Goal: Task Accomplishment & Management: Manage account settings

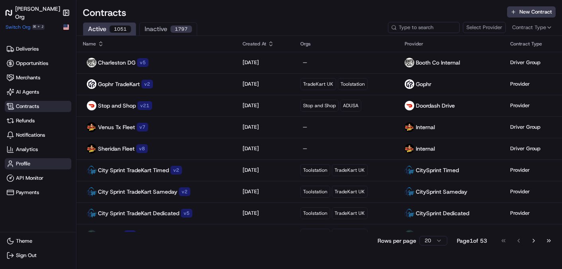
click at [33, 161] on span "Profile" at bounding box center [37, 164] width 63 height 8
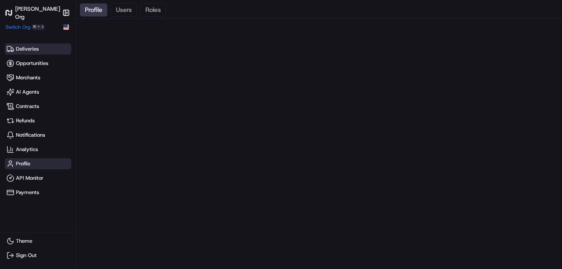
click at [25, 48] on span "Deliveries" at bounding box center [27, 48] width 23 height 7
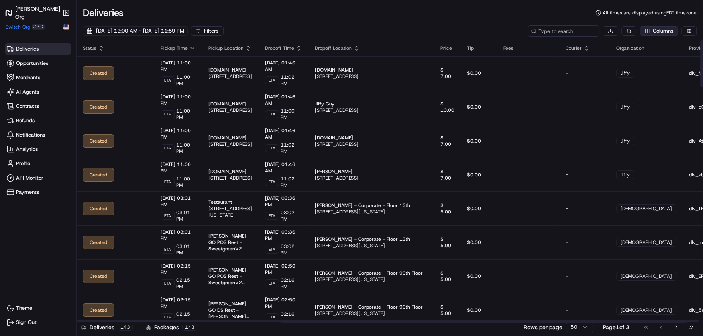
click at [562, 33] on html "[PERSON_NAME] Org Make sidebar auto shrink Switch Org ⌘ + J Deliveries Opportun…" at bounding box center [351, 168] width 703 height 336
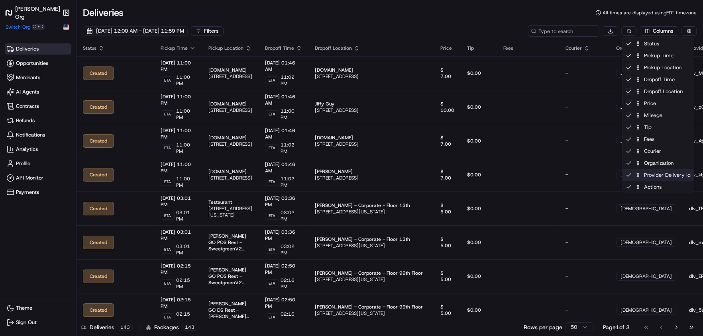
click at [562, 176] on div "Provider Delivery Id" at bounding box center [657, 175] width 71 height 12
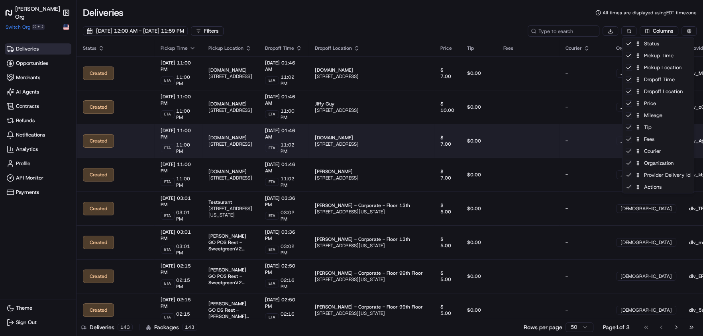
click at [549, 133] on html "[PERSON_NAME] Org Make sidebar auto shrink Switch Org ⌘ + J Deliveries Opportun…" at bounding box center [351, 168] width 703 height 336
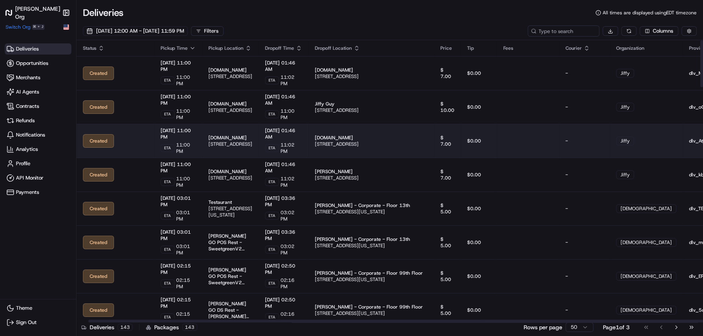
scroll to position [0, 85]
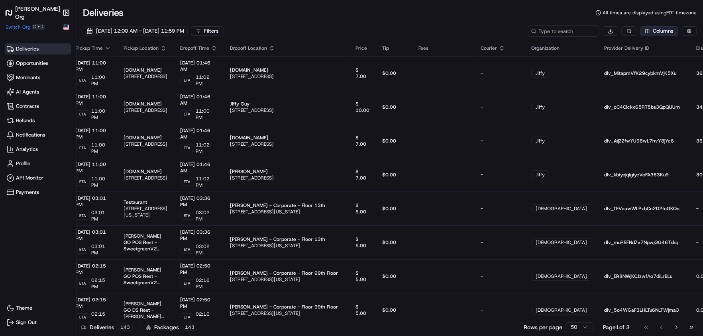
click at [562, 33] on html "[PERSON_NAME] Org Make sidebar auto shrink Switch Org ⌘ + J Deliveries Opportun…" at bounding box center [351, 168] width 703 height 336
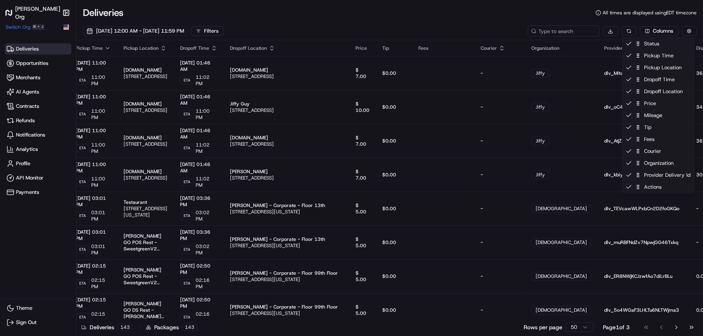
click at [376, 14] on html "[PERSON_NAME] Org Make sidebar auto shrink Switch Org ⌘ + J Deliveries Opportun…" at bounding box center [351, 168] width 703 height 336
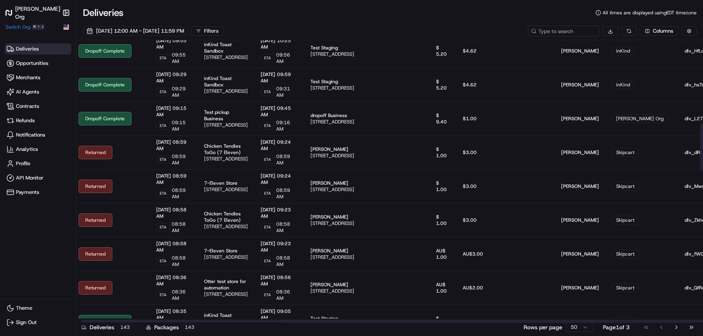
scroll to position [501, 4]
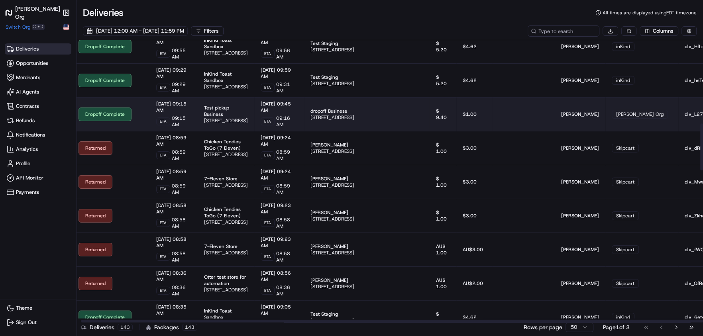
click at [223, 112] on p "Test pickup Business [STREET_ADDRESS]" at bounding box center [226, 114] width 44 height 19
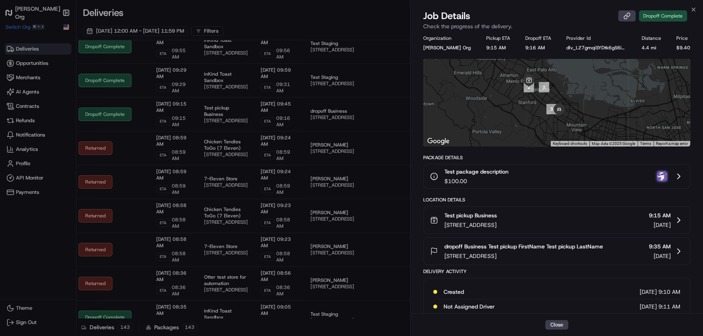
click at [497, 219] on div "Test pickup Business [STREET_ADDRESS]" at bounding box center [470, 221] width 53 height 18
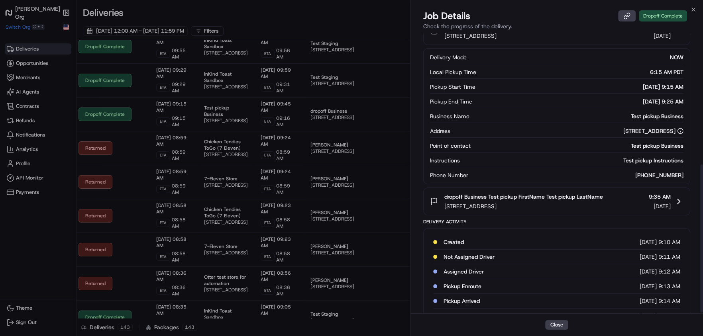
scroll to position [249, 0]
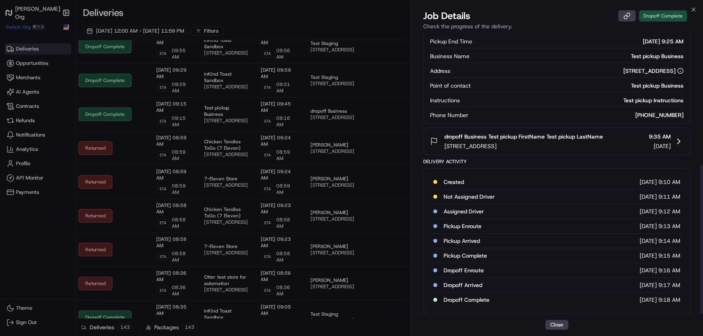
click at [497, 133] on span "dropoff Business Test pickup FirstName Test pickup LastName" at bounding box center [523, 137] width 159 height 8
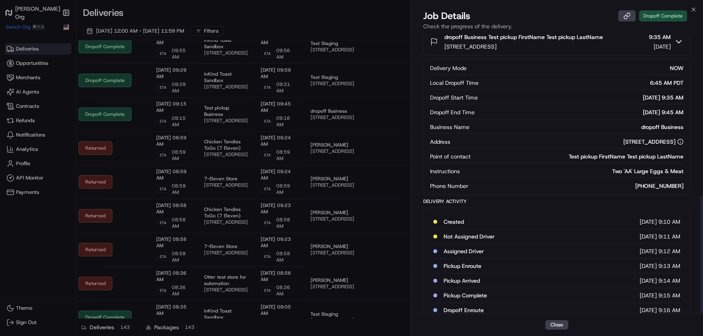
scroll to position [388, 0]
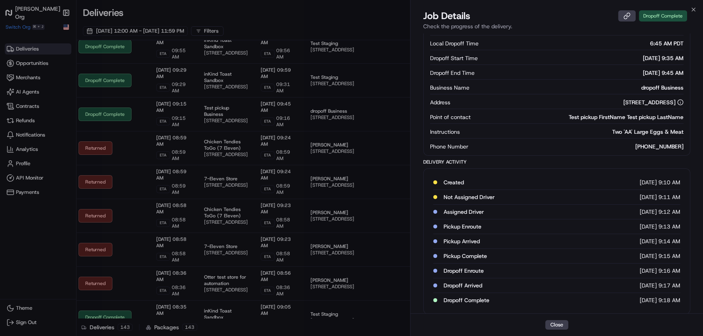
drag, startPoint x: 433, startPoint y: 180, endPoint x: 685, endPoint y: 299, distance: 278.5
click at [562, 268] on div "Created [DATE] 9:10 AM Not Assigned Driver [DATE] 9:11 AM Assigned Driver [DATE…" at bounding box center [556, 242] width 267 height 146
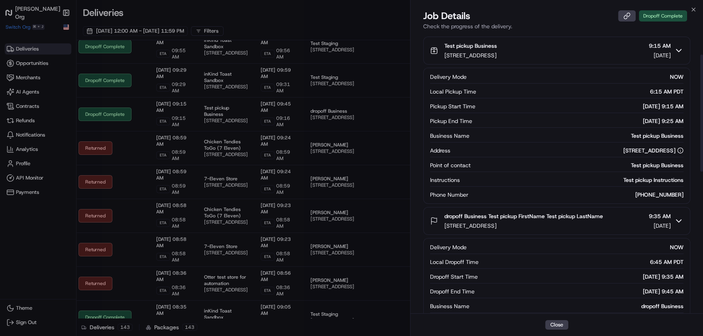
scroll to position [0, 0]
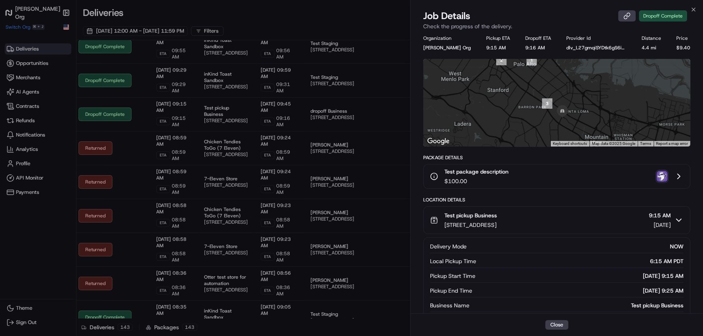
drag, startPoint x: 594, startPoint y: 112, endPoint x: 565, endPoint y: 76, distance: 45.9
click at [562, 76] on div at bounding box center [556, 103] width 267 height 88
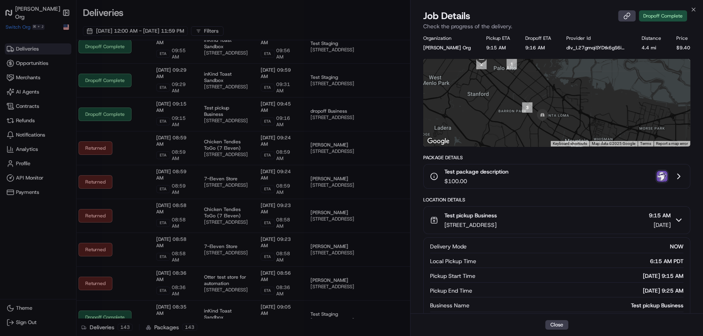
drag, startPoint x: 529, startPoint y: 90, endPoint x: 531, endPoint y: 132, distance: 42.2
click at [531, 132] on div at bounding box center [556, 103] width 267 height 88
click at [562, 177] on img "button" at bounding box center [661, 176] width 11 height 11
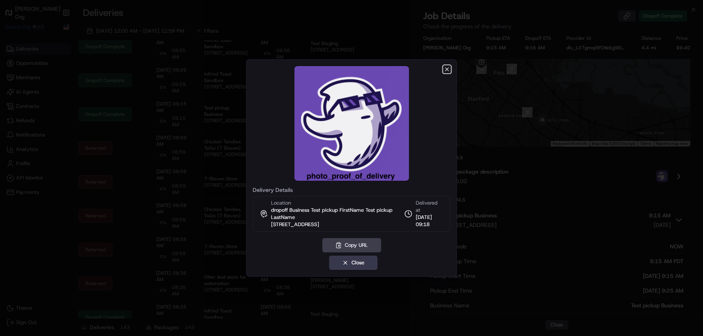
click at [449, 67] on icon "button" at bounding box center [447, 69] width 6 height 6
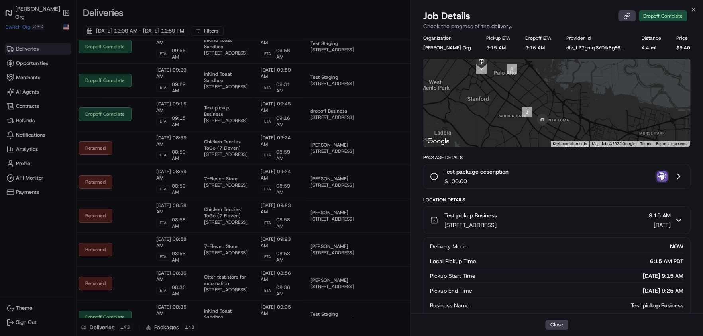
click at [352, 127] on div at bounding box center [351, 168] width 703 height 336
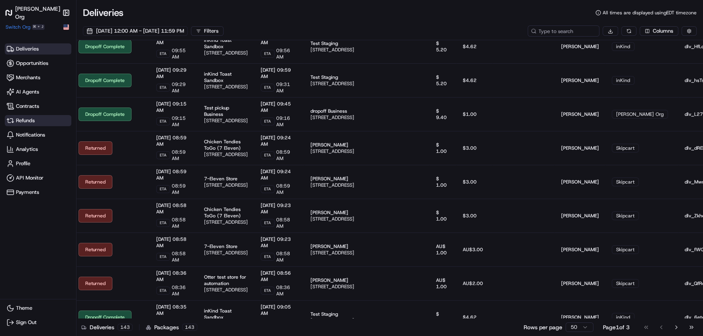
click at [21, 116] on link "Refunds" at bounding box center [38, 120] width 67 height 11
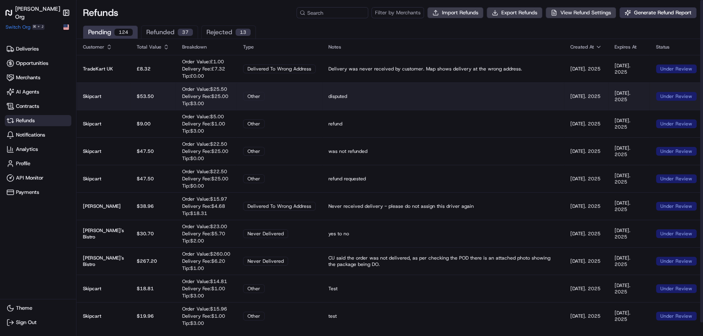
click at [152, 99] on p "$ 53.50" at bounding box center [153, 96] width 33 height 6
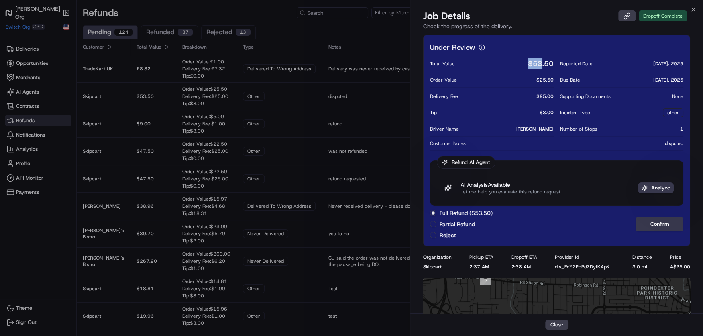
drag, startPoint x: 518, startPoint y: 61, endPoint x: 541, endPoint y: 59, distance: 23.2
click at [541, 59] on div "Total Value $ 53.50" at bounding box center [491, 63] width 123 height 15
drag, startPoint x: 536, startPoint y: 80, endPoint x: 554, endPoint y: 80, distance: 17.9
click at [554, 80] on div "Total Value $ 53.50 Order Value $ 25.50 Delivery Fee $ 25.00 Tip $ 3.00 Driver …" at bounding box center [556, 103] width 253 height 95
drag, startPoint x: 533, startPoint y: 94, endPoint x: 554, endPoint y: 94, distance: 21.1
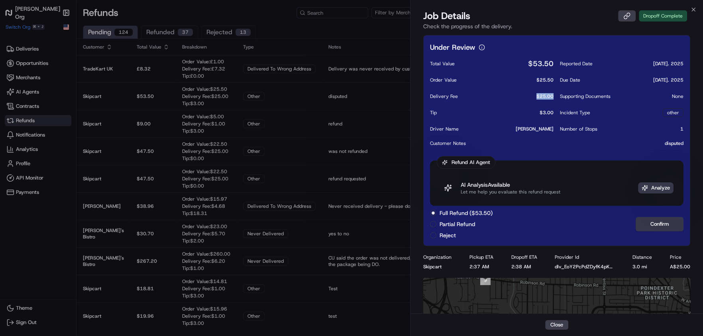
click at [554, 94] on div "Total Value $ 53.50 Order Value $ 25.50 Delivery Fee $ 25.00 Tip $ 3.00 Driver …" at bounding box center [556, 103] width 253 height 95
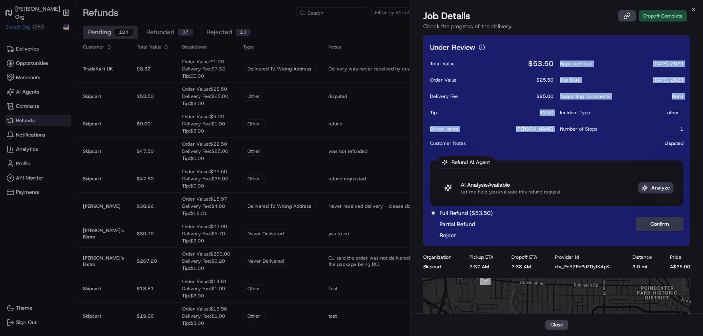
drag, startPoint x: 535, startPoint y: 113, endPoint x: 557, endPoint y: 112, distance: 21.9
click at [557, 112] on div "Total Value $ 53.50 Order Value $ 25.50 Delivery Fee $ 25.00 Tip $ 3.00 Driver …" at bounding box center [556, 103] width 253 height 95
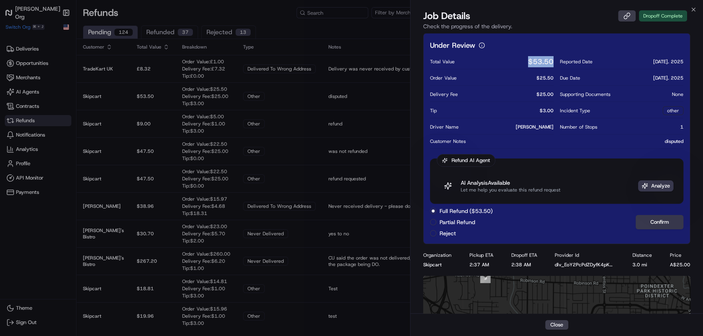
drag, startPoint x: 522, startPoint y: 61, endPoint x: 553, endPoint y: 61, distance: 31.1
click at [554, 61] on div "Total Value $ 53.50 Order Value $ 25.50 Delivery Fee $ 25.00 Tip $ 3.00 Driver …" at bounding box center [556, 101] width 253 height 95
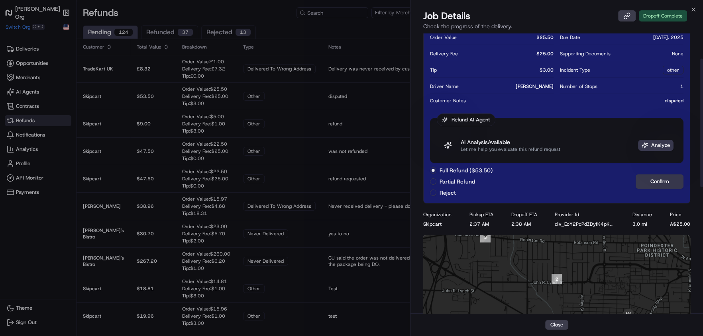
scroll to position [55, 0]
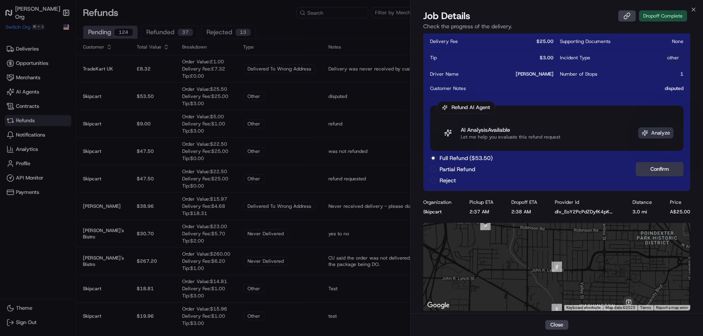
click at [562, 132] on button "Analyze" at bounding box center [655, 132] width 35 height 11
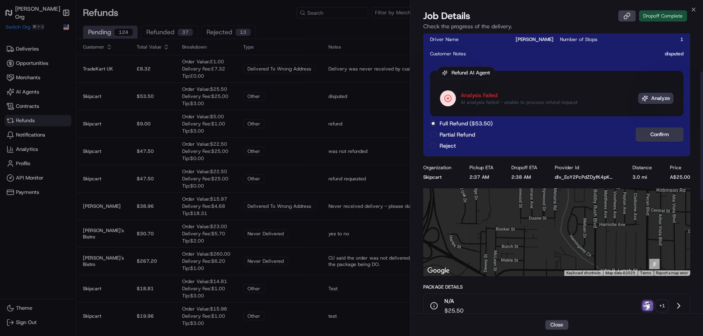
scroll to position [108, 0]
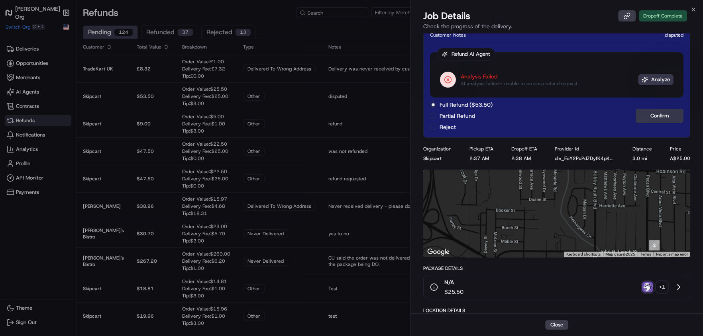
click at [435, 105] on span "button" at bounding box center [433, 105] width 6 height 4
drag, startPoint x: 500, startPoint y: 106, endPoint x: 470, endPoint y: 103, distance: 30.0
click at [470, 103] on div "Full Refund ($53.50) Partial Refund Reject Confirm" at bounding box center [556, 116] width 253 height 30
drag, startPoint x: 441, startPoint y: 105, endPoint x: 476, endPoint y: 116, distance: 37.2
click at [477, 117] on div "Full Refund ($53.50) Partial Refund Reject" at bounding box center [461, 116] width 63 height 30
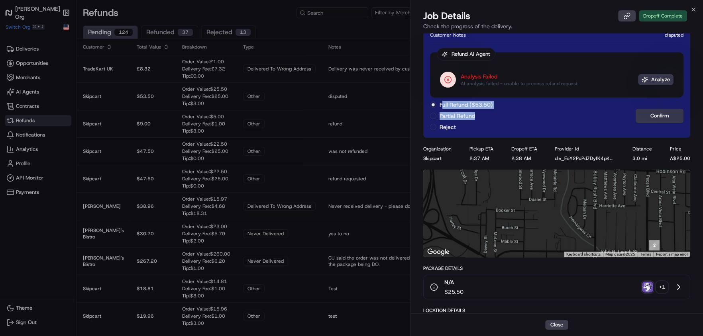
click at [432, 114] on button "Partial Refund" at bounding box center [433, 116] width 6 height 6
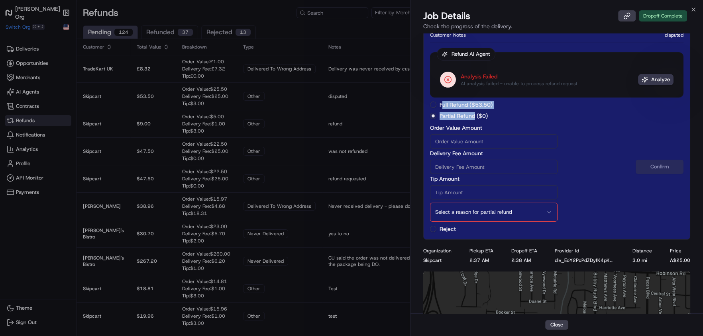
click at [453, 163] on input "Delivery Fee Amount" at bounding box center [493, 167] width 127 height 14
type input "5"
click at [454, 141] on input "Order Value Amount" at bounding box center [493, 141] width 127 height 14
type input "5"
click at [501, 209] on button "Select a reason for partial refund" at bounding box center [493, 212] width 127 height 19
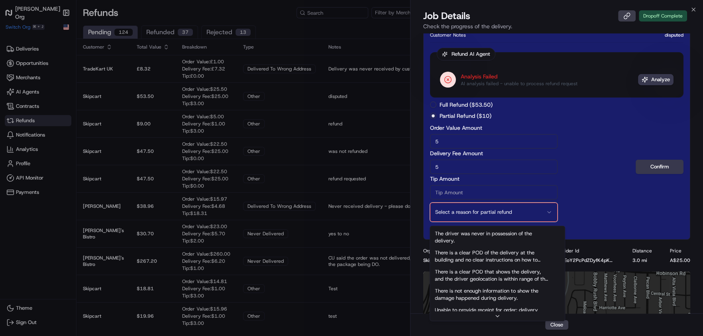
click at [562, 185] on div "Full Refund ($53.50) Partial Refund ($10) Order Value Amount 5 Delivery Fee Amo…" at bounding box center [556, 167] width 253 height 132
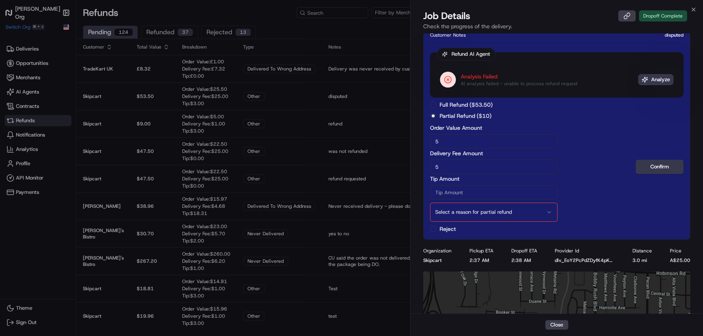
click at [434, 230] on button "Reject" at bounding box center [433, 229] width 6 height 6
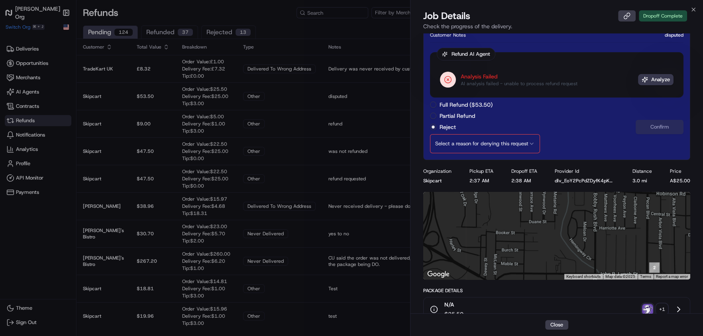
click at [509, 141] on button "Select a reason for denying this request" at bounding box center [485, 143] width 110 height 19
click at [559, 135] on div "Full Refund ($53.50) Partial Refund Reject Select a reason for denying this req…" at bounding box center [556, 127] width 253 height 53
click at [495, 119] on div "Partial Refund" at bounding box center [485, 116] width 110 height 8
click at [562, 7] on icon "button" at bounding box center [693, 9] width 6 height 6
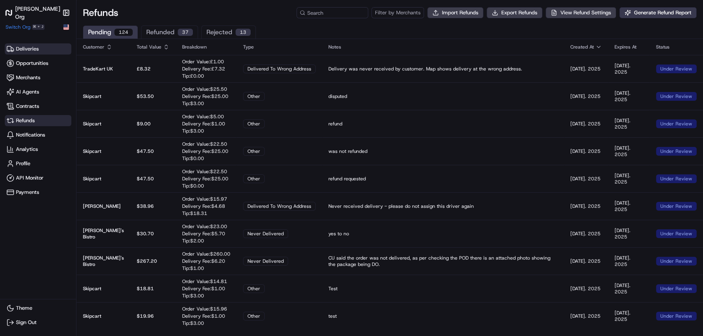
click at [33, 48] on span "Deliveries" at bounding box center [27, 48] width 23 height 7
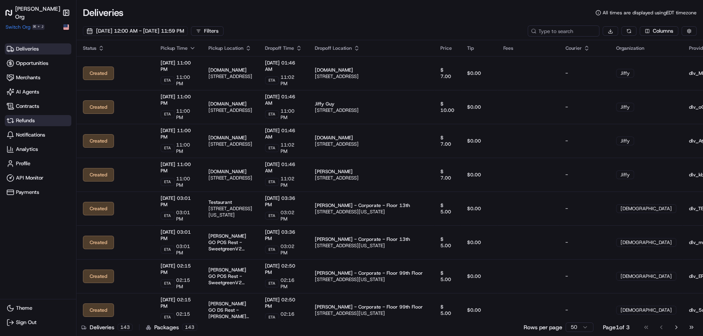
click at [23, 124] on span "Refunds" at bounding box center [37, 121] width 63 height 8
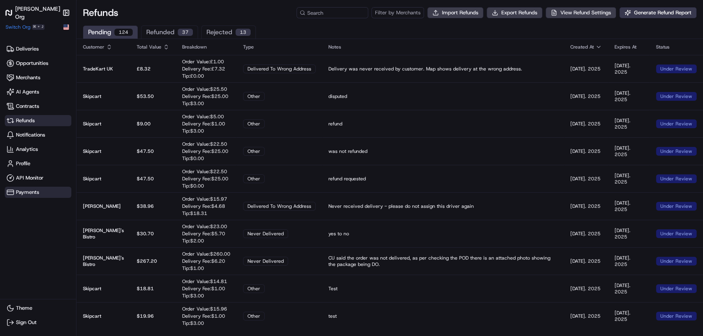
click at [31, 193] on span "Payments" at bounding box center [27, 192] width 23 height 7
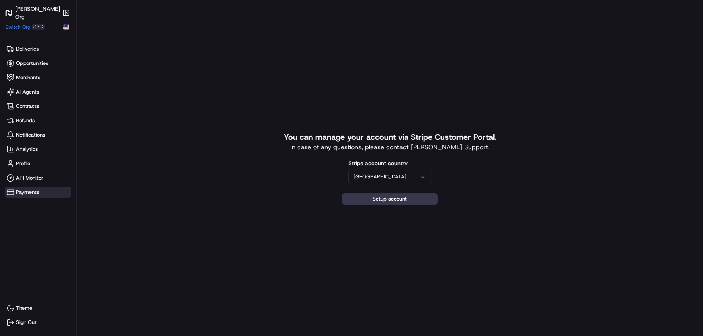
click at [418, 178] on html "[PERSON_NAME] Org Make sidebar auto shrink Switch Org ⌘ + J Deliveries Opportun…" at bounding box center [351, 168] width 703 height 336
click at [24, 149] on span "Analytics" at bounding box center [27, 149] width 22 height 7
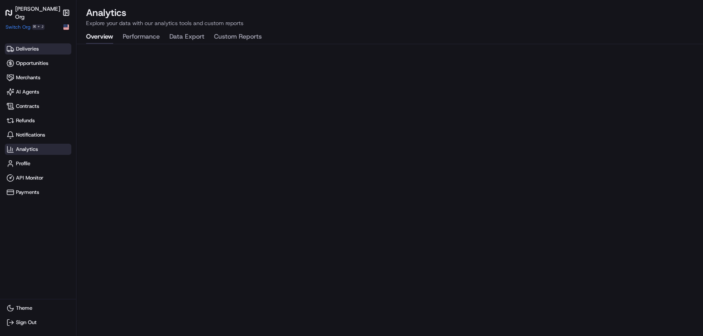
click at [41, 52] on span "Deliveries" at bounding box center [37, 49] width 63 height 8
